Goal: Navigation & Orientation: Understand site structure

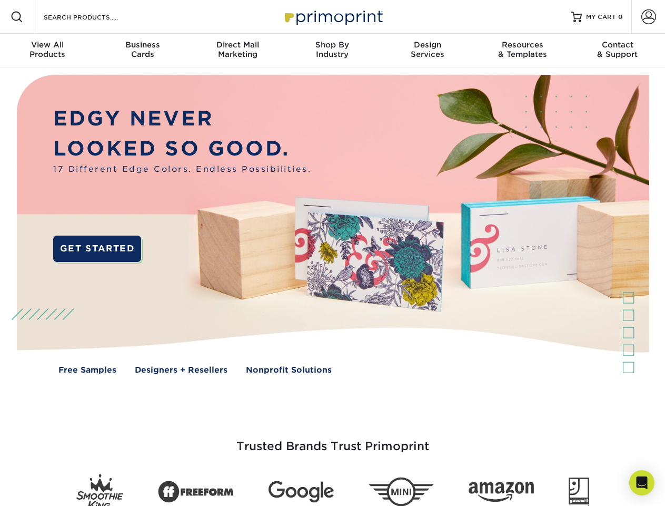
click at [332, 253] on img at bounding box center [332, 231] width 659 height 329
click at [17, 17] on span at bounding box center [17, 17] width 13 height 13
click at [649, 17] on span at bounding box center [649, 16] width 15 height 15
click at [47, 51] on div "View All Products" at bounding box center [47, 49] width 95 height 19
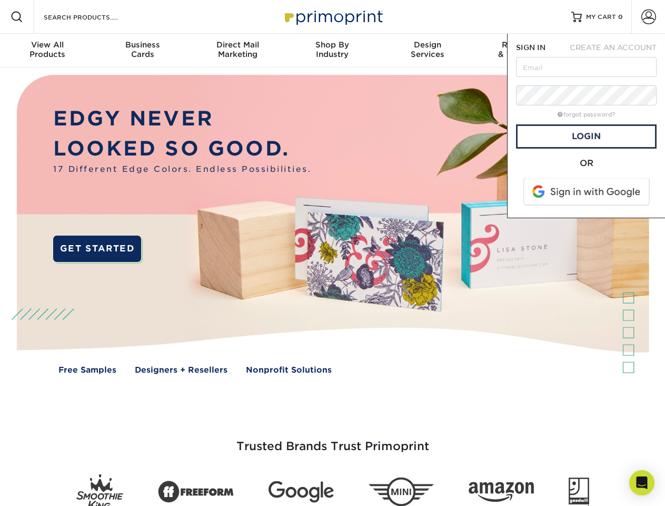
click at [142, 51] on div "Business Cards" at bounding box center [142, 49] width 95 height 19
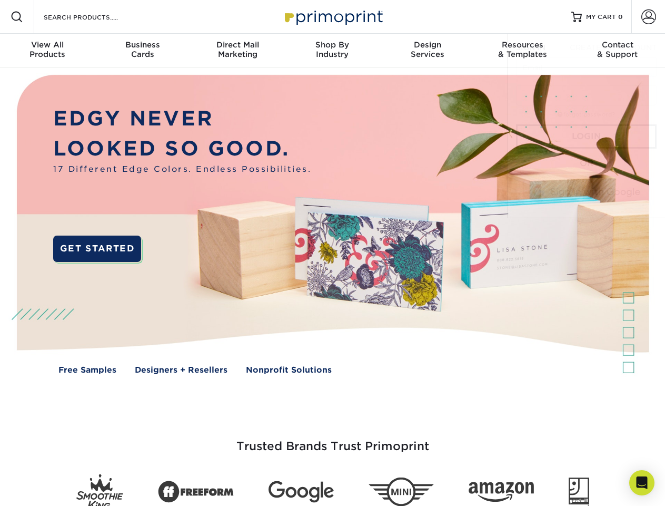
click at [238, 51] on div "Direct Mail Marketing" at bounding box center [237, 49] width 95 height 19
click at [332, 51] on div "Shop By Industry" at bounding box center [332, 49] width 95 height 19
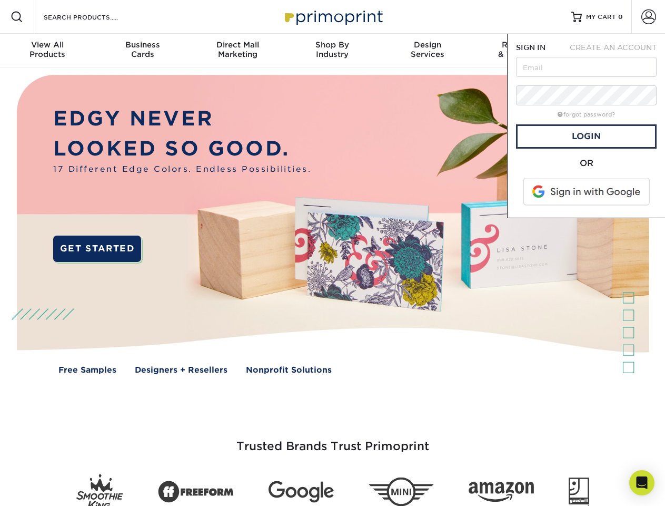
click at [428, 51] on div "Design Services" at bounding box center [427, 49] width 95 height 19
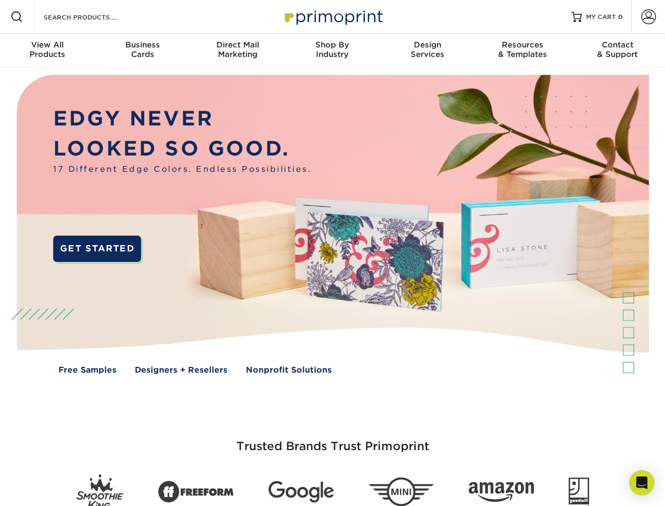
click at [523, 51] on span "SIGN IN" at bounding box center [531, 47] width 30 height 8
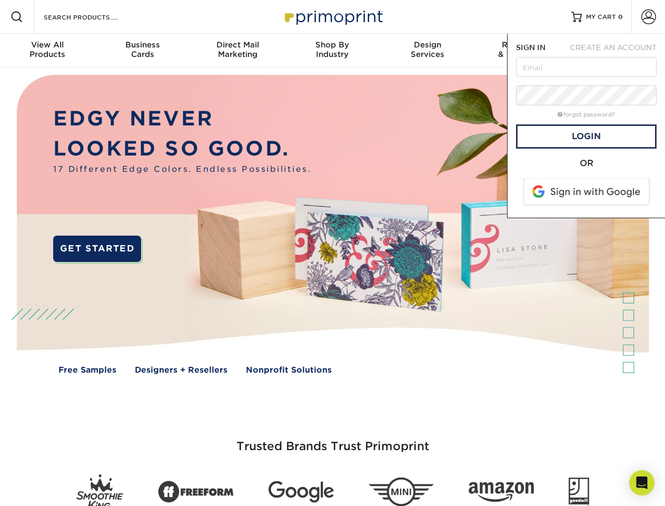
click at [618, 51] on div "Contact & Support" at bounding box center [618, 49] width 95 height 19
